Goal: Ask a question

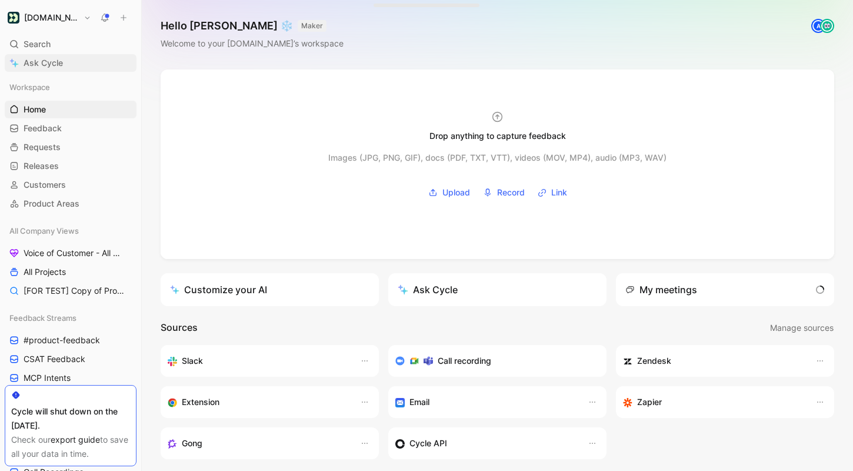
click at [54, 56] on span "Ask Cycle" at bounding box center [43, 63] width 39 height 14
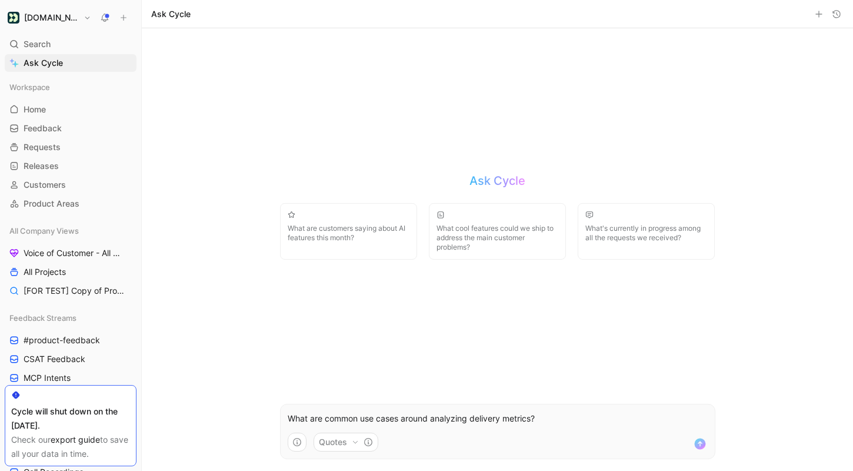
click at [700, 447] on use "submit" at bounding box center [699, 443] width 11 height 11
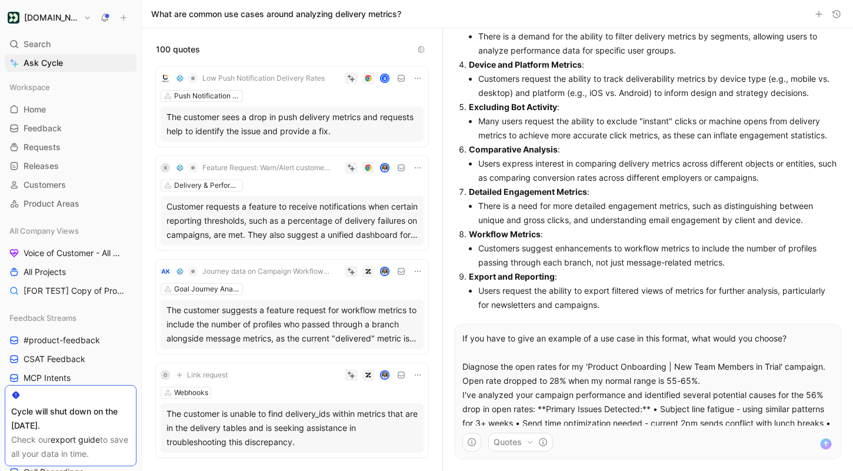
click at [666, 342] on p "If you have to give an example of a use case in this format, what would you cho…" at bounding box center [648, 359] width 371 height 56
click at [824, 448] on use "submit" at bounding box center [826, 443] width 11 height 11
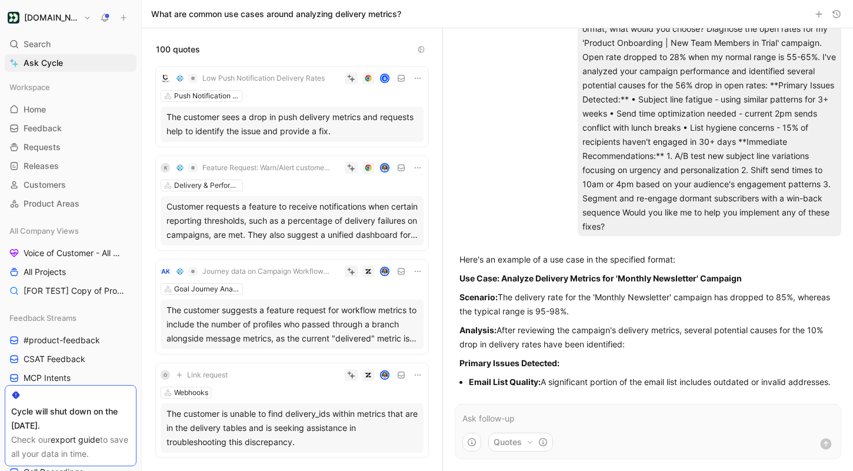
scroll to position [754, 0]
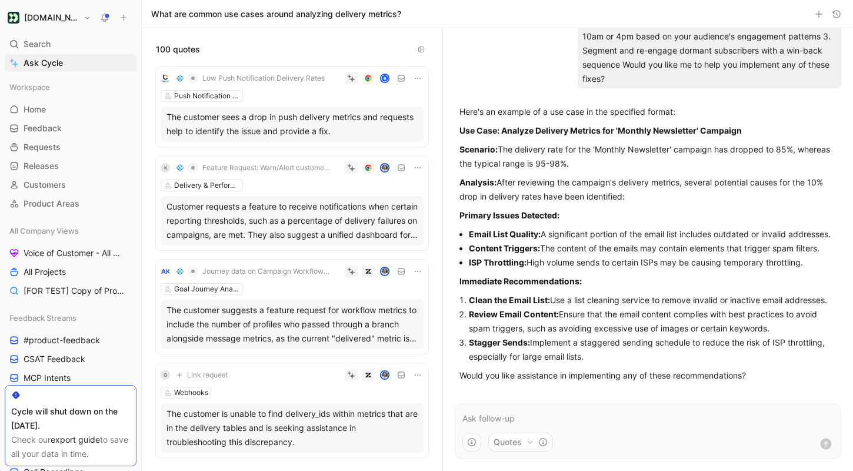
drag, startPoint x: 636, startPoint y: 182, endPoint x: 453, endPoint y: 142, distance: 187.5
click at [578, 425] on form "Quotes" at bounding box center [648, 431] width 387 height 55
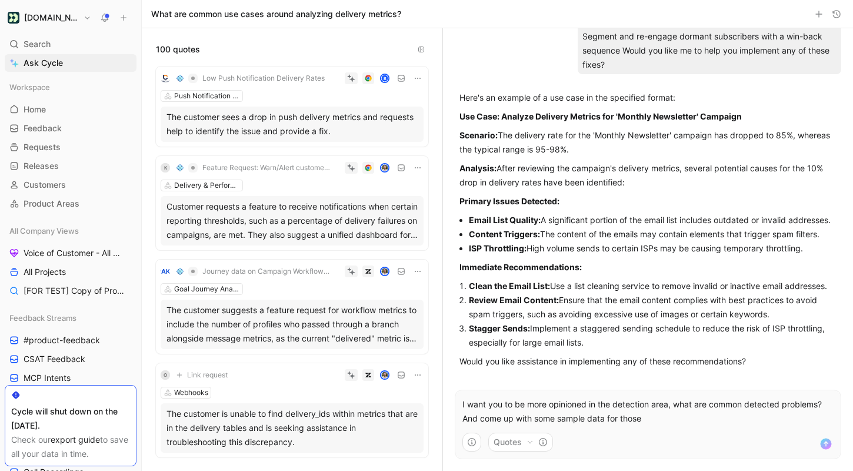
click at [597, 420] on p "I want you to be more opinioned in the detection area, what are common detected…" at bounding box center [648, 411] width 371 height 28
click at [655, 422] on p "I want you to be more opinioned in the detection area, what are common detected…" at bounding box center [648, 411] width 371 height 28
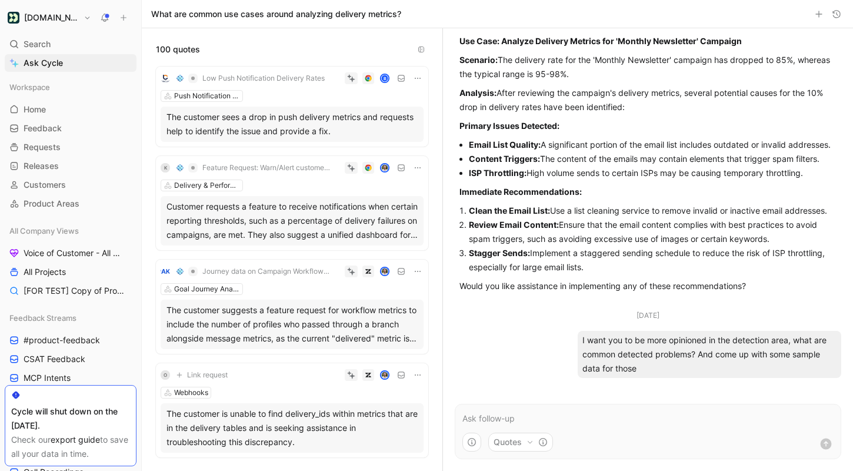
scroll to position [819, 0]
